Goal: Task Accomplishment & Management: Use online tool/utility

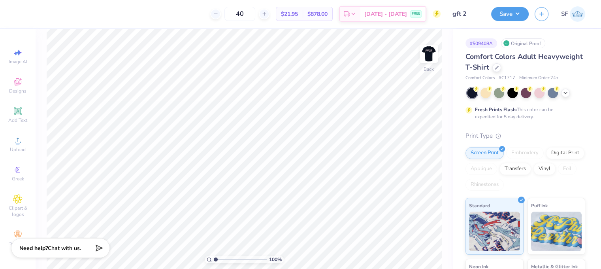
scroll to position [648, 0]
click at [494, 65] on icon at bounding box center [496, 67] width 4 height 4
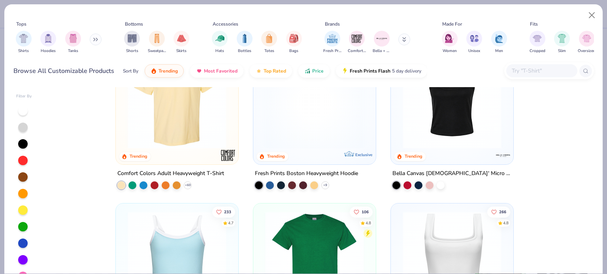
scroll to position [357, 0]
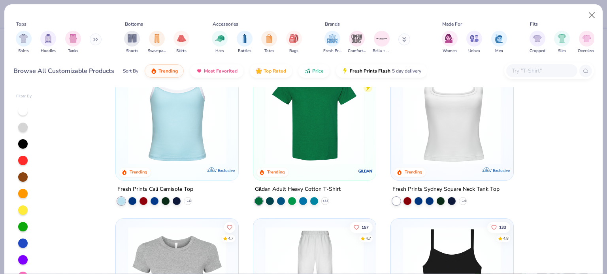
click at [299, 151] on img at bounding box center [314, 115] width 107 height 99
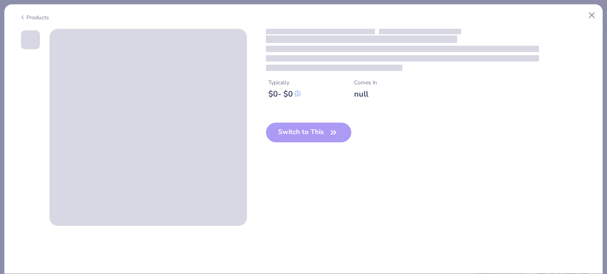
scroll to position [3685, 0]
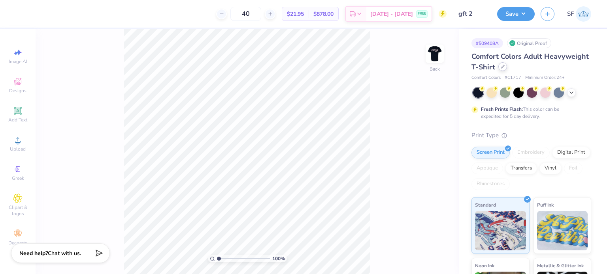
click at [504, 67] on icon at bounding box center [502, 67] width 4 height 4
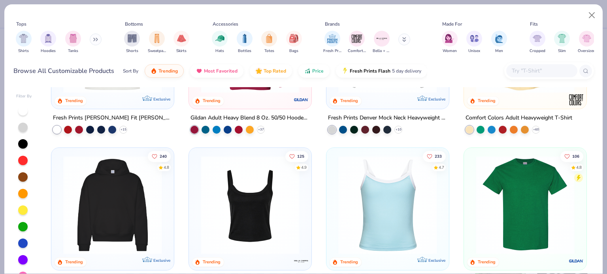
scroll to position [151, 0]
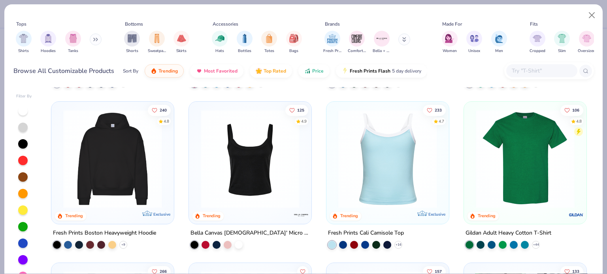
click at [548, 167] on img at bounding box center [524, 159] width 107 height 99
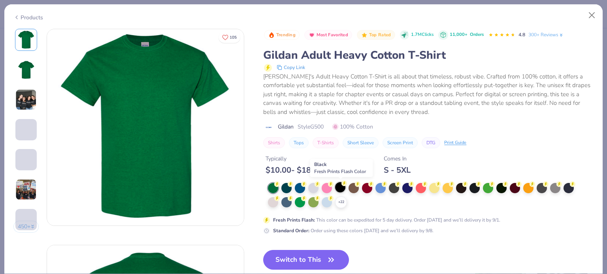
click at [342, 185] on icon at bounding box center [344, 184] width 6 height 6
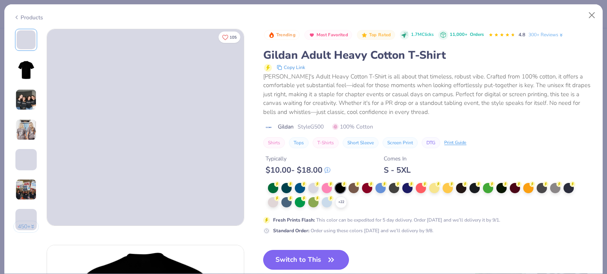
click at [330, 261] on icon "button" at bounding box center [330, 260] width 11 height 11
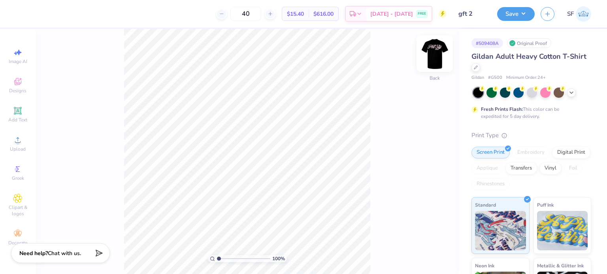
click at [436, 49] on img at bounding box center [435, 54] width 32 height 32
click at [436, 49] on img at bounding box center [434, 54] width 16 height 16
click at [513, 12] on button "Save" at bounding box center [516, 13] width 38 height 14
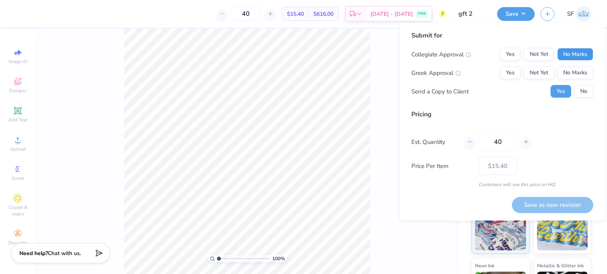
click at [577, 53] on button "No Marks" at bounding box center [575, 54] width 36 height 13
click at [512, 76] on button "Yes" at bounding box center [510, 73] width 21 height 13
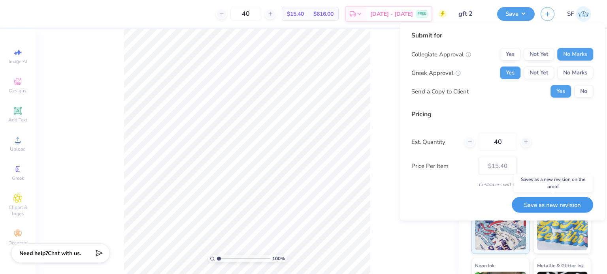
click at [567, 202] on button "Save as new revision" at bounding box center [551, 205] width 81 height 16
type input "$15.40"
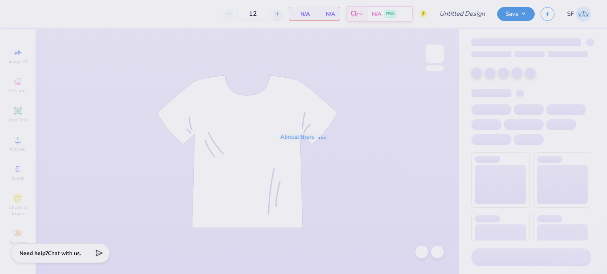
type input "gft 2"
type input "40"
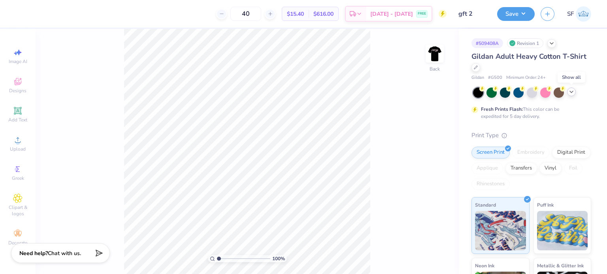
click at [569, 90] on icon at bounding box center [571, 92] width 6 height 6
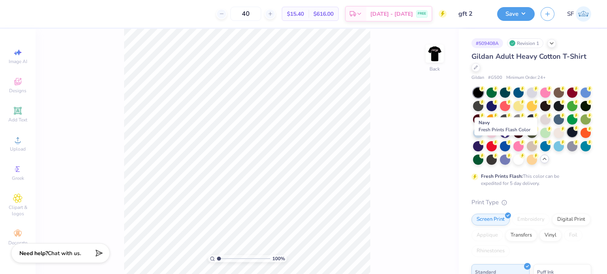
click at [567, 137] on div at bounding box center [572, 132] width 10 height 10
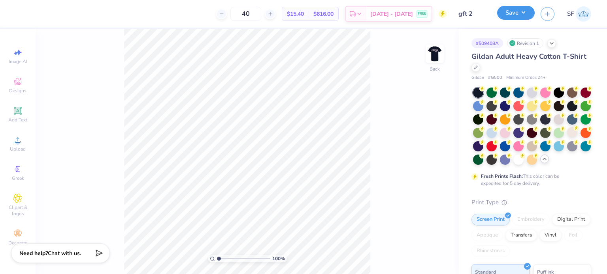
click at [515, 9] on button "Save" at bounding box center [516, 13] width 38 height 14
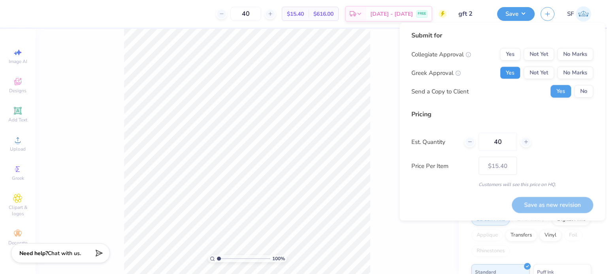
click at [506, 75] on button "Yes" at bounding box center [510, 73] width 21 height 13
click at [570, 52] on button "No Marks" at bounding box center [575, 54] width 36 height 13
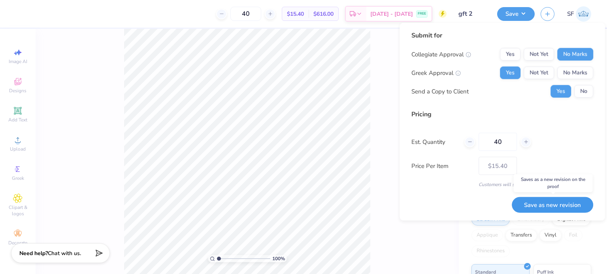
click at [568, 210] on button "Save as new revision" at bounding box center [551, 205] width 81 height 16
type input "$15.40"
